Goal: Find specific page/section: Find specific page/section

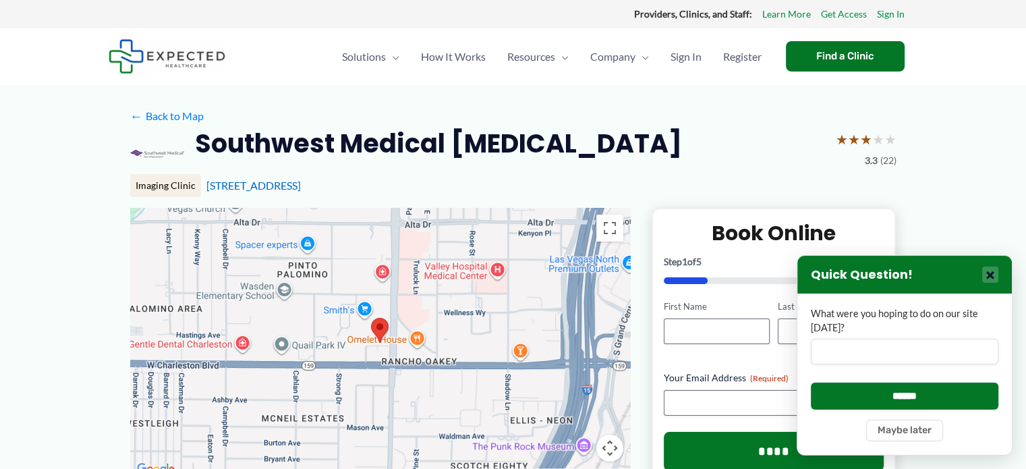
click at [992, 275] on button "×" at bounding box center [990, 274] width 16 height 16
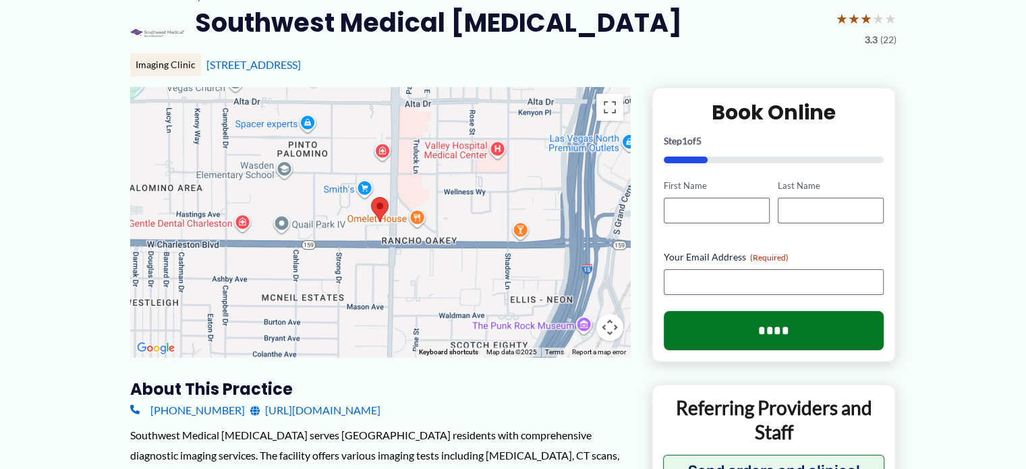
scroll to position [135, 0]
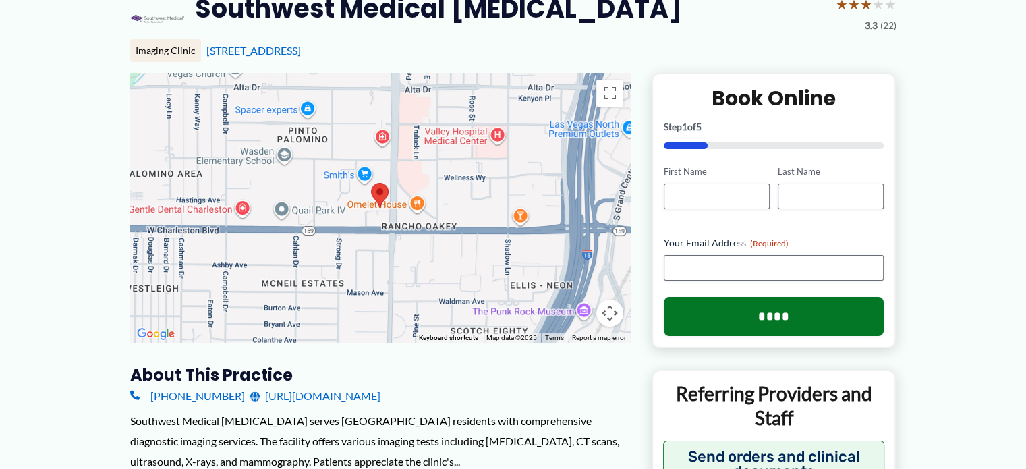
click at [450, 261] on div at bounding box center [380, 208] width 500 height 270
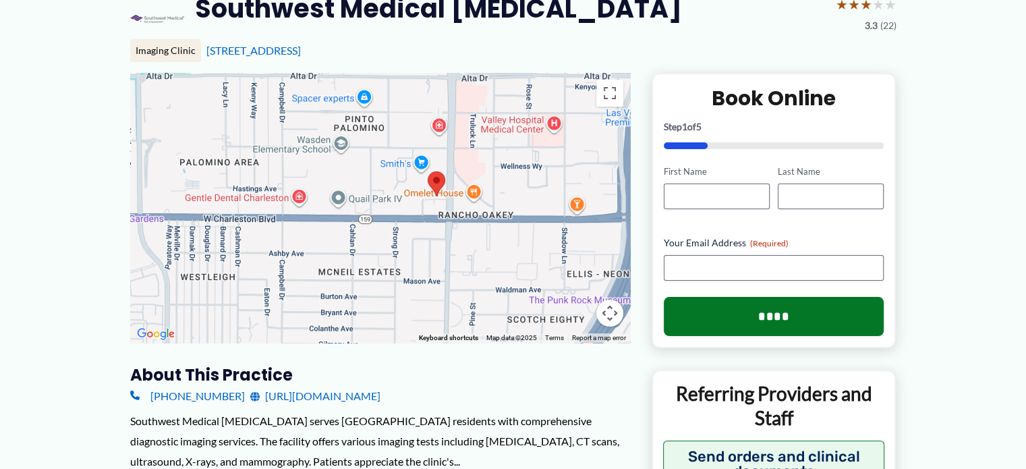
drag, startPoint x: 480, startPoint y: 273, endPoint x: 516, endPoint y: 267, distance: 36.3
click at [516, 267] on div at bounding box center [380, 208] width 500 height 270
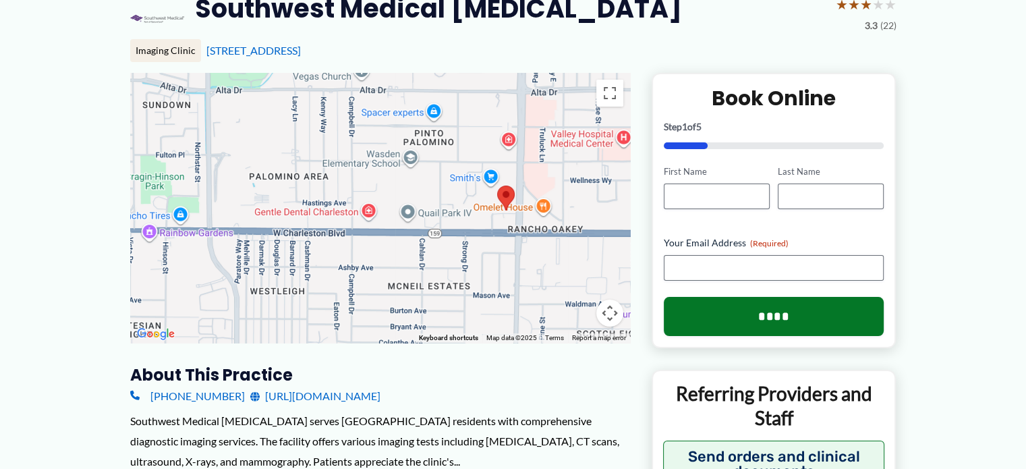
drag, startPoint x: 424, startPoint y: 293, endPoint x: 494, endPoint y: 307, distance: 72.2
click at [494, 307] on div at bounding box center [380, 208] width 500 height 270
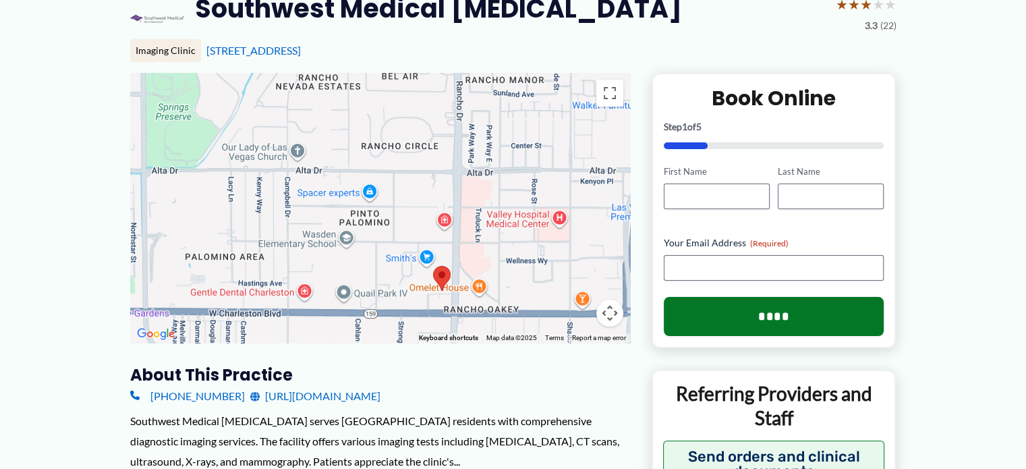
drag, startPoint x: 502, startPoint y: 237, endPoint x: 436, endPoint y: 310, distance: 97.9
click at [436, 310] on div at bounding box center [380, 208] width 500 height 270
drag, startPoint x: 536, startPoint y: 333, endPoint x: 522, endPoint y: 296, distance: 39.7
click at [522, 299] on div "Keyboard shortcuts Map Data Map data ©2025 Map data ©2025 200 m Click to toggle…" at bounding box center [380, 208] width 500 height 270
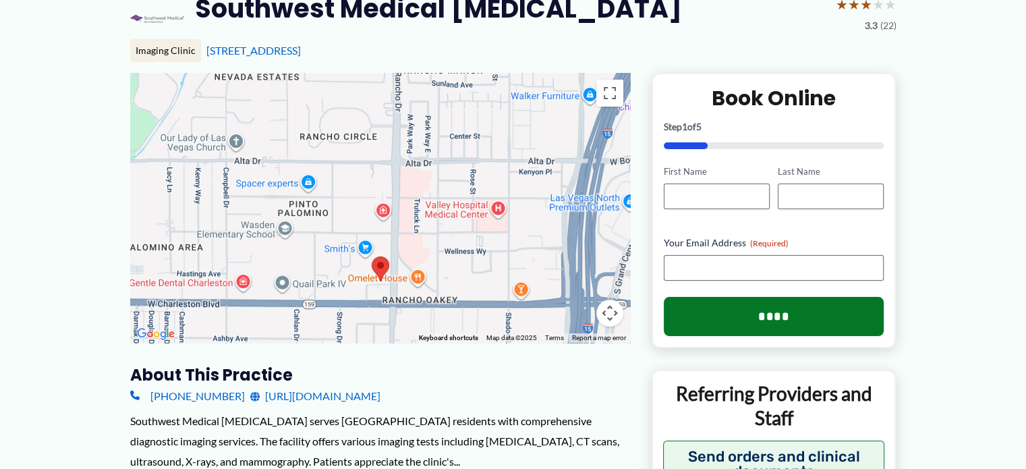
drag, startPoint x: 567, startPoint y: 255, endPoint x: 506, endPoint y: 244, distance: 62.3
click at [506, 244] on div at bounding box center [380, 208] width 500 height 270
